Goal: Obtain resource: Download file/media

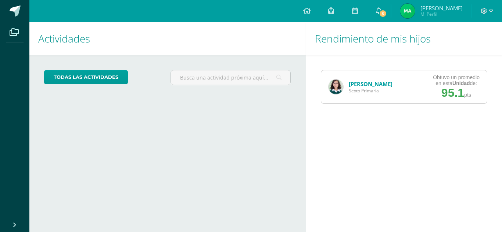
click at [347, 88] on div "Marjorie Díaz Sexto Primaria" at bounding box center [360, 87] width 79 height 33
click at [339, 88] on img at bounding box center [335, 87] width 15 height 15
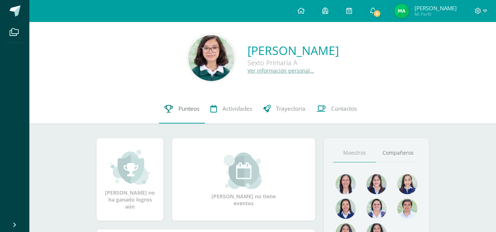
click at [183, 113] on span "Punteos" at bounding box center [188, 109] width 21 height 8
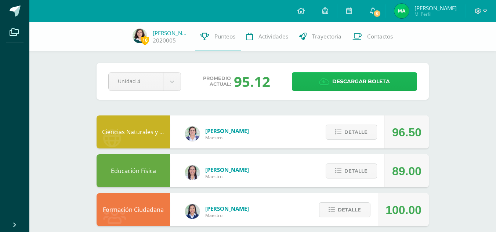
click at [379, 85] on span "Descargar boleta" at bounding box center [361, 82] width 58 height 18
